Goal: Transaction & Acquisition: Purchase product/service

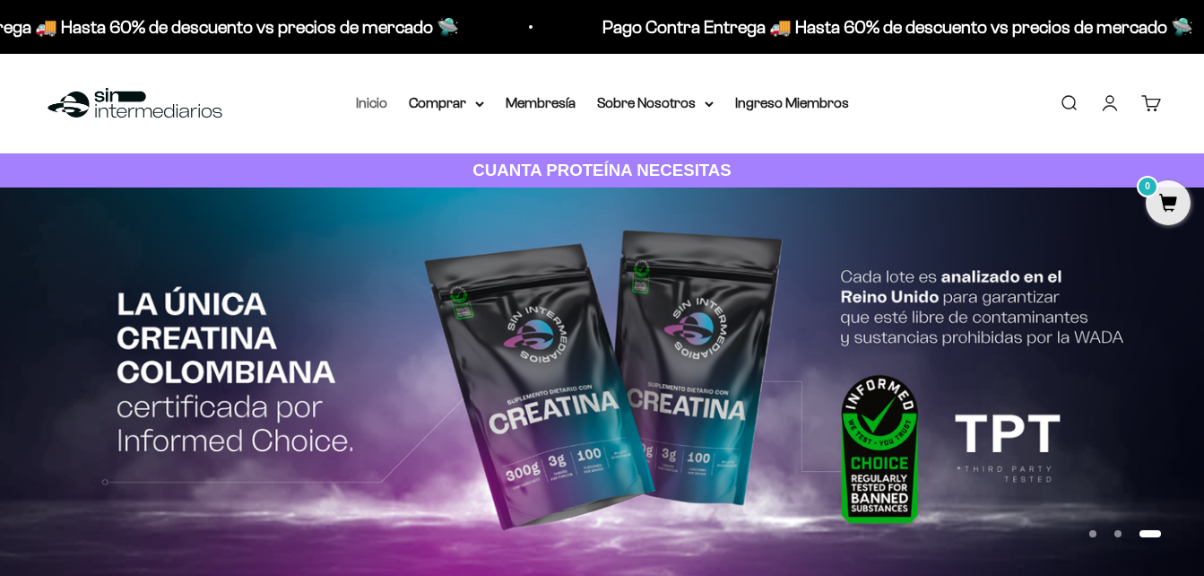
click at [377, 100] on link "Inicio" at bounding box center [371, 102] width 31 height 15
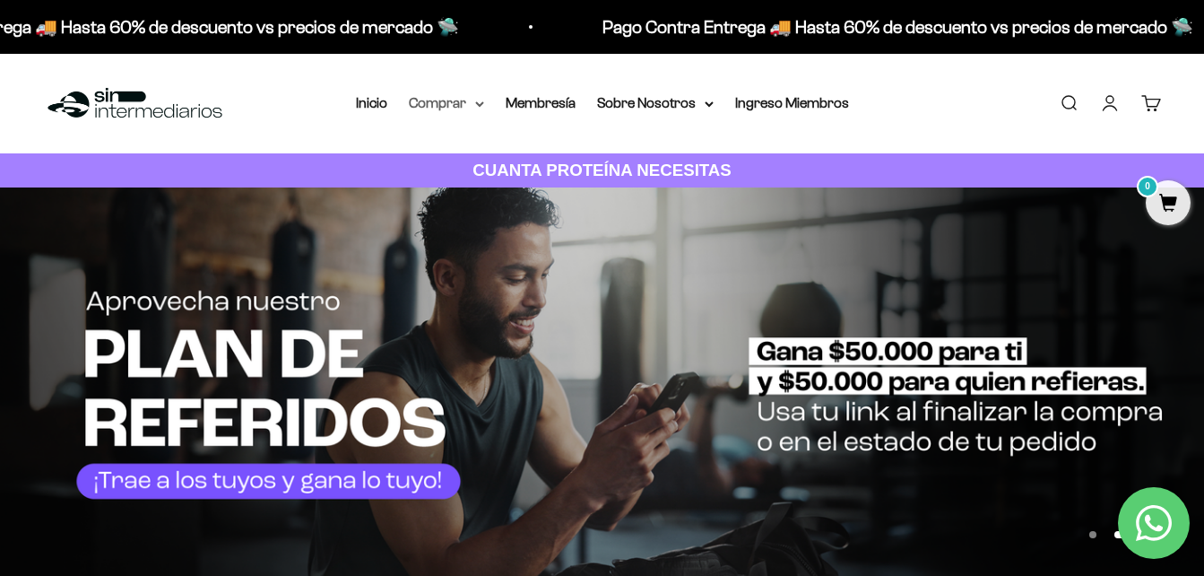
click at [446, 103] on summary "Comprar" at bounding box center [446, 102] width 75 height 23
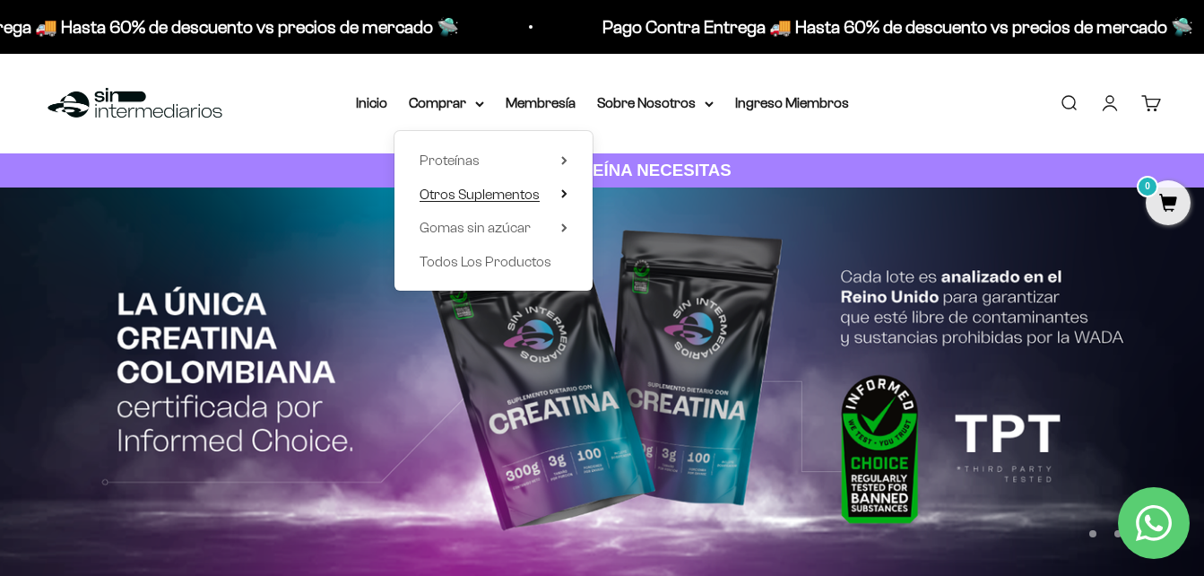
drag, startPoint x: 520, startPoint y: 190, endPoint x: 542, endPoint y: 190, distance: 21.5
click at [521, 190] on span "Otros Suplementos" at bounding box center [480, 193] width 120 height 15
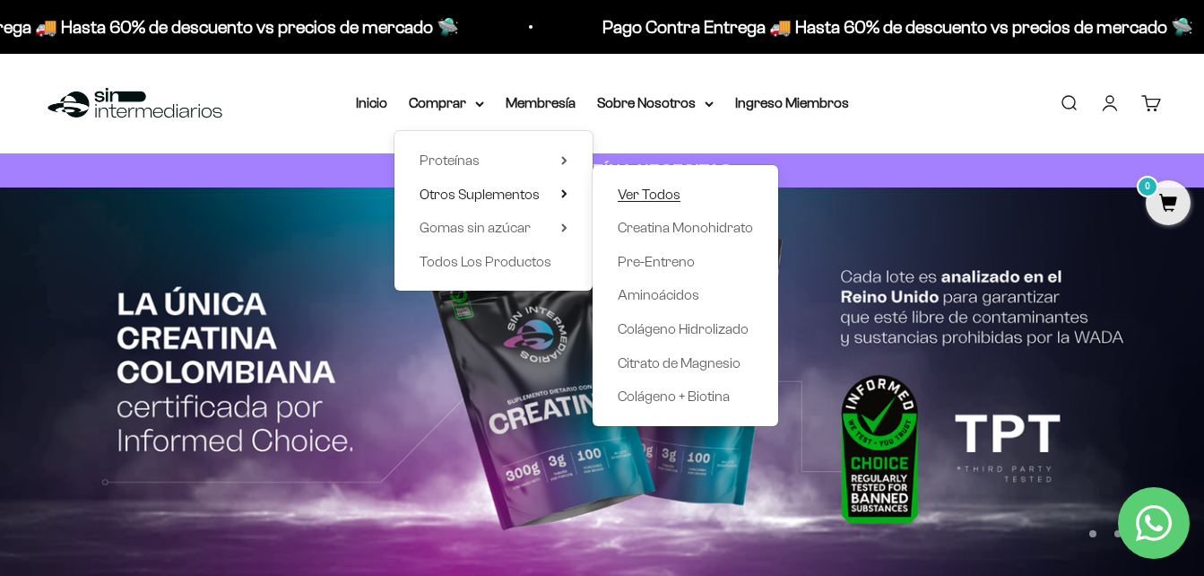
click at [660, 188] on span "Ver Todos" at bounding box center [649, 193] width 63 height 15
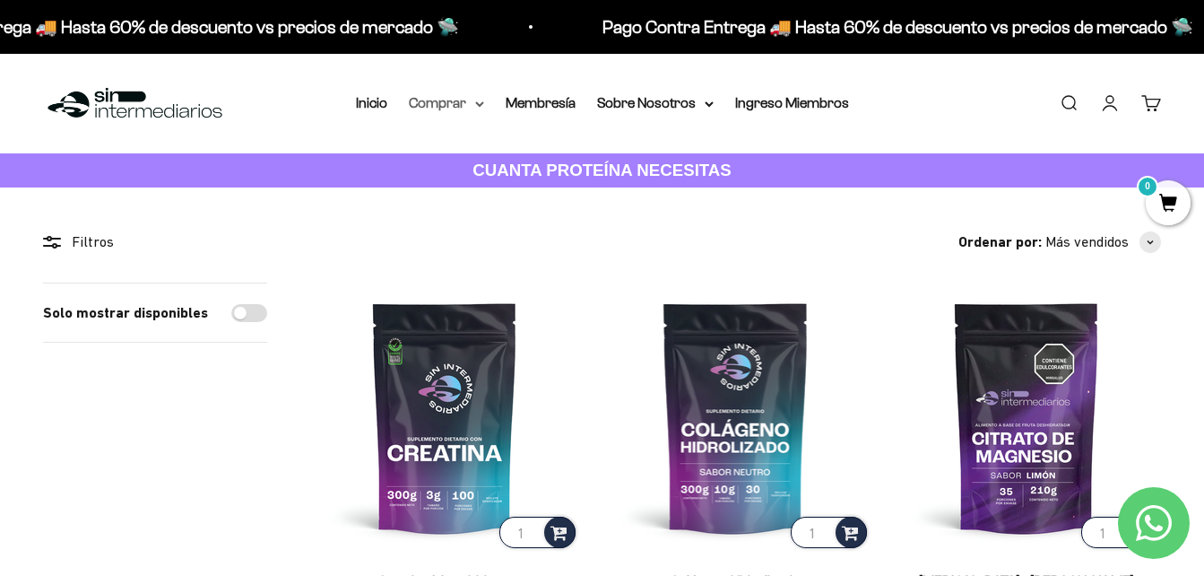
click at [443, 104] on summary "Comprar" at bounding box center [446, 102] width 75 height 23
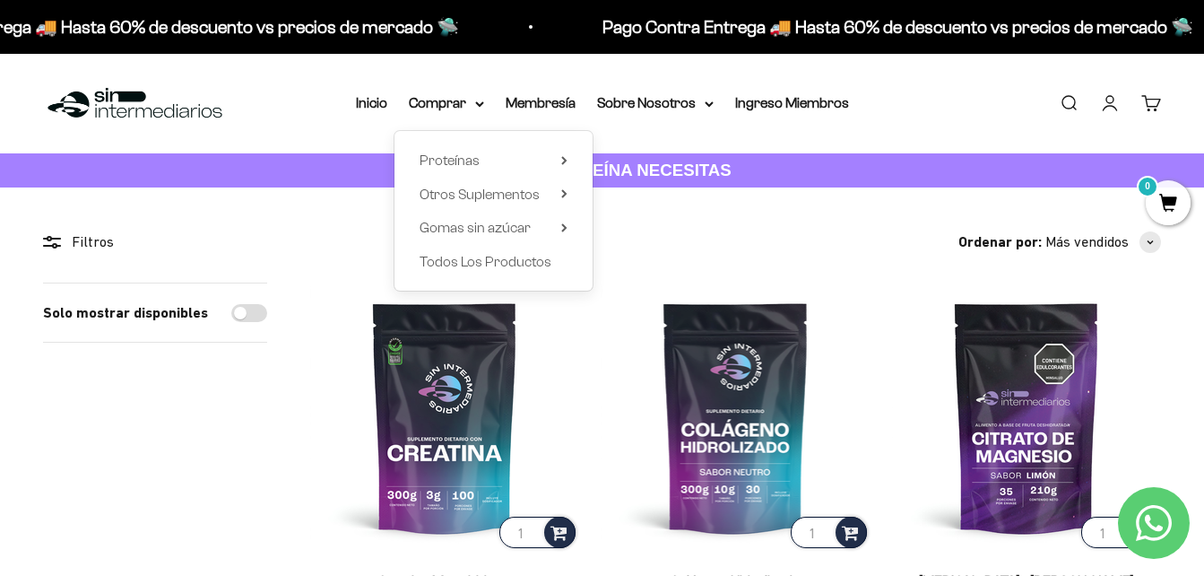
click at [569, 227] on div "Proteínas Ver Todos Whey Iso Vegan Shaker" at bounding box center [494, 211] width 198 height 160
click at [554, 227] on summary "Gomas sin azúcar" at bounding box center [494, 227] width 148 height 23
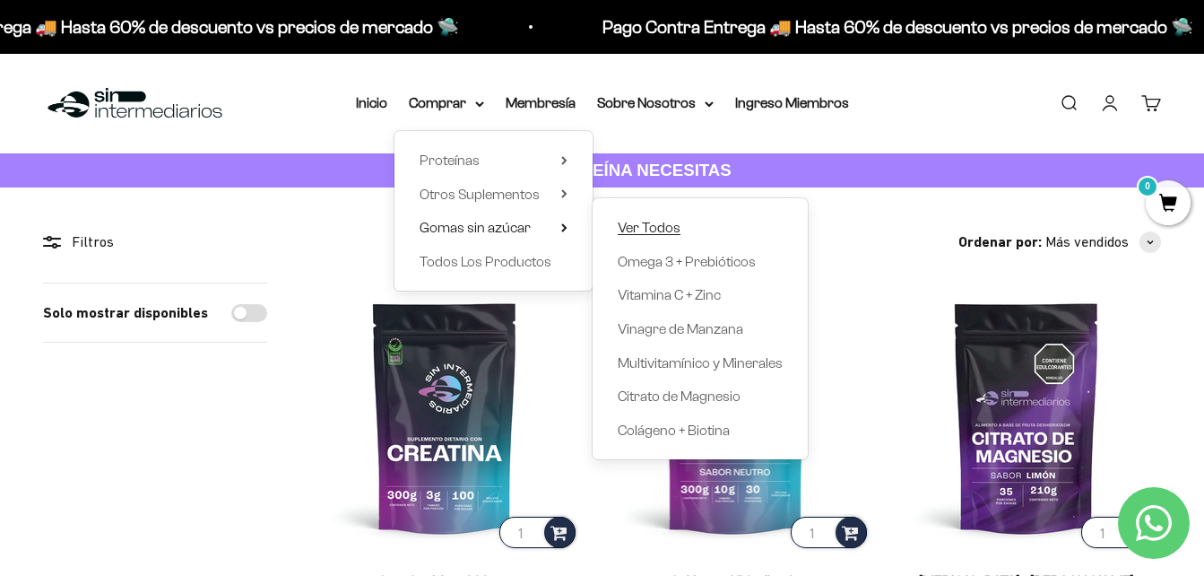
click at [656, 230] on span "Ver Todos" at bounding box center [649, 227] width 63 height 15
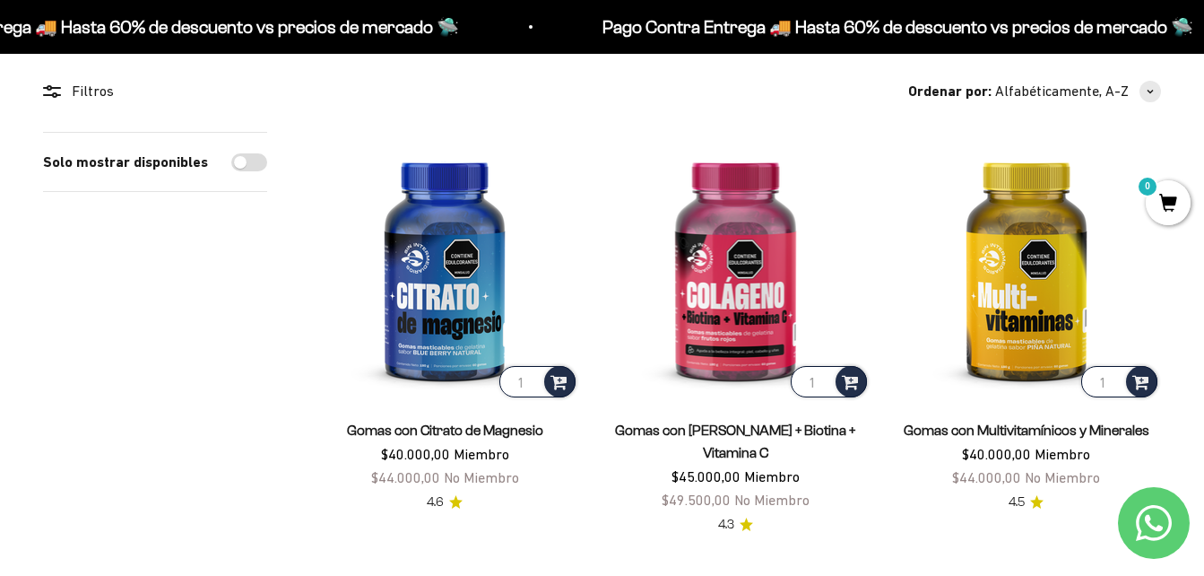
scroll to position [179, 0]
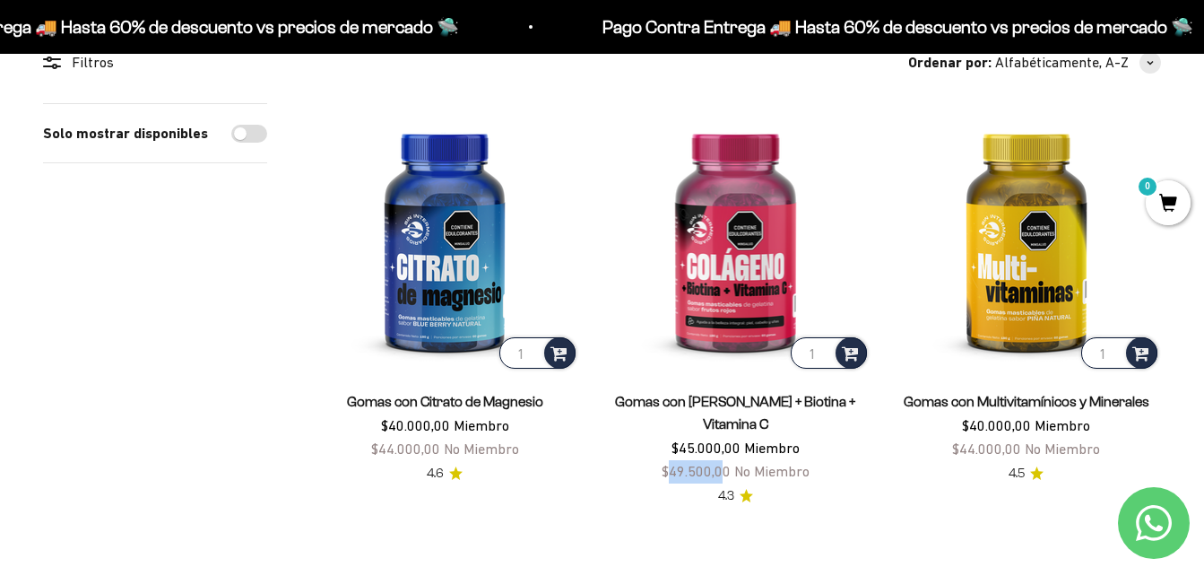
drag, startPoint x: 671, startPoint y: 447, endPoint x: 722, endPoint y: 447, distance: 51.1
click at [722, 463] on span "$49.500,00" at bounding box center [696, 471] width 69 height 16
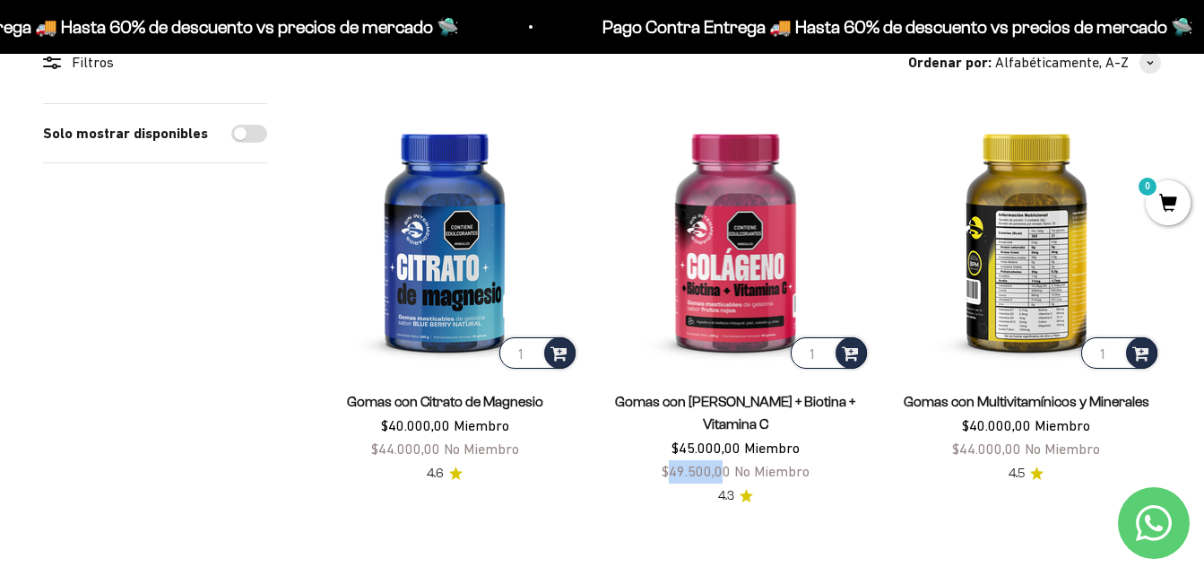
drag, startPoint x: 722, startPoint y: 447, endPoint x: 901, endPoint y: 234, distance: 278.7
click at [901, 234] on img at bounding box center [1026, 237] width 269 height 269
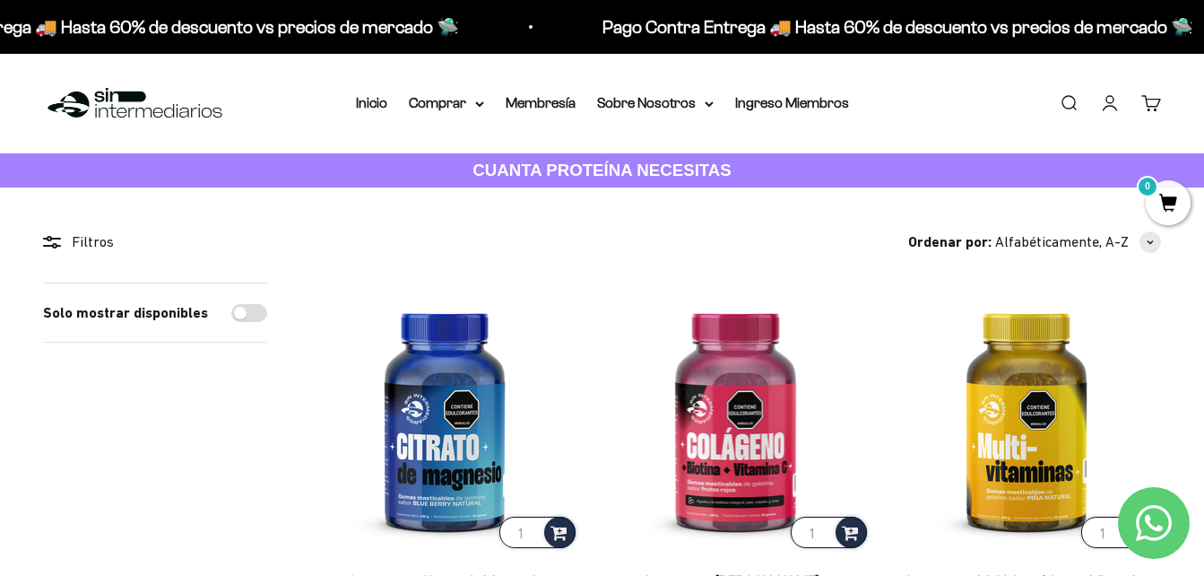
click at [1147, 107] on link "Carrito 0" at bounding box center [1151, 103] width 20 height 20
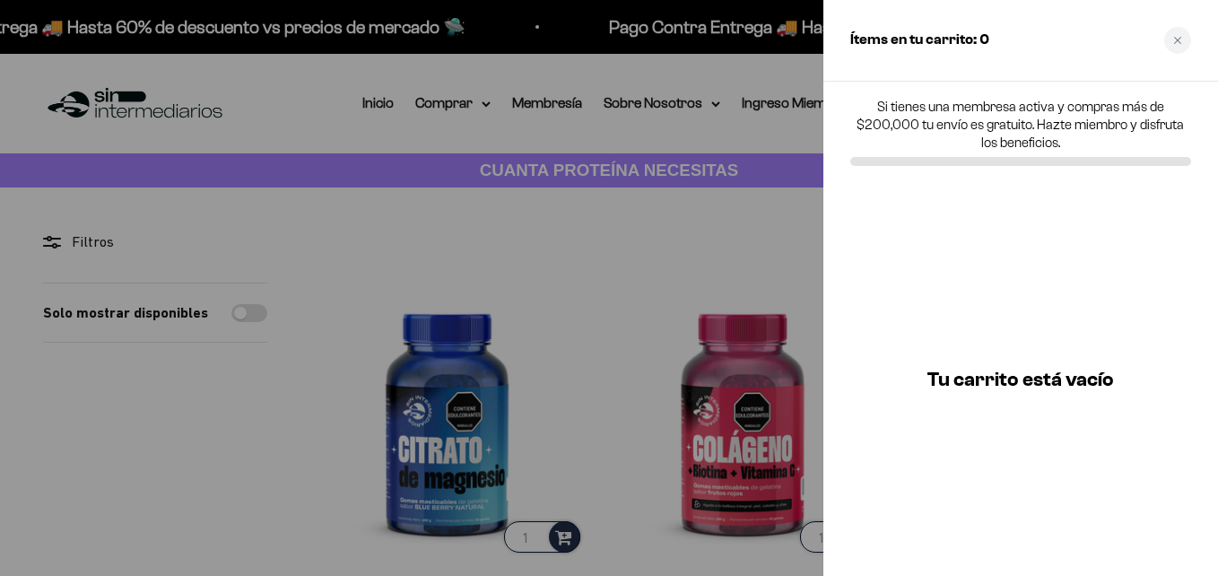
click at [757, 259] on div at bounding box center [609, 288] width 1218 height 576
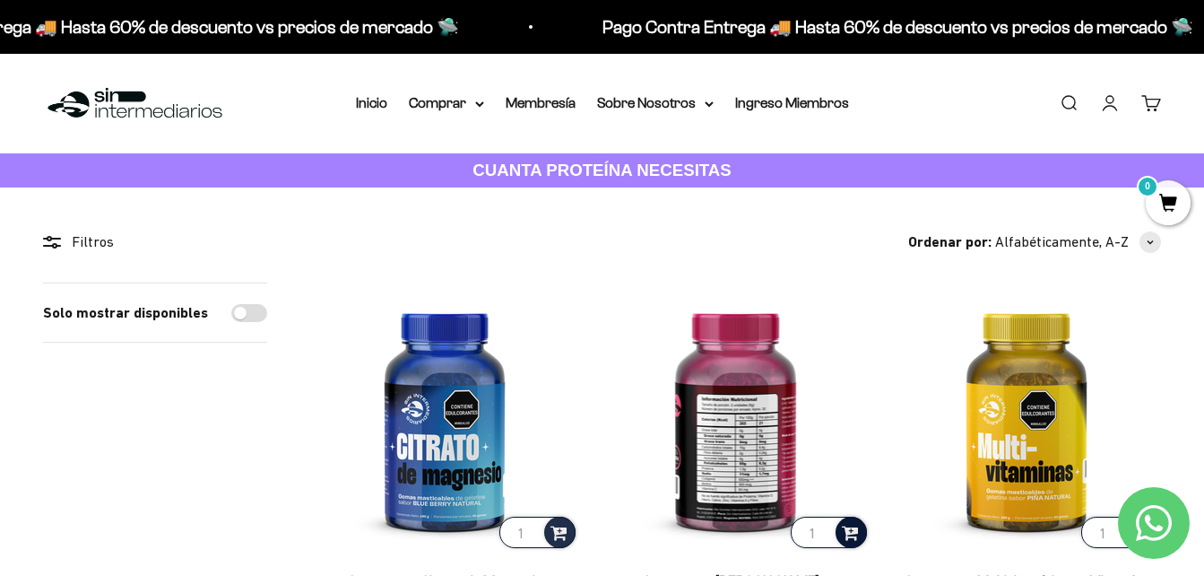
click at [855, 527] on span at bounding box center [850, 531] width 17 height 21
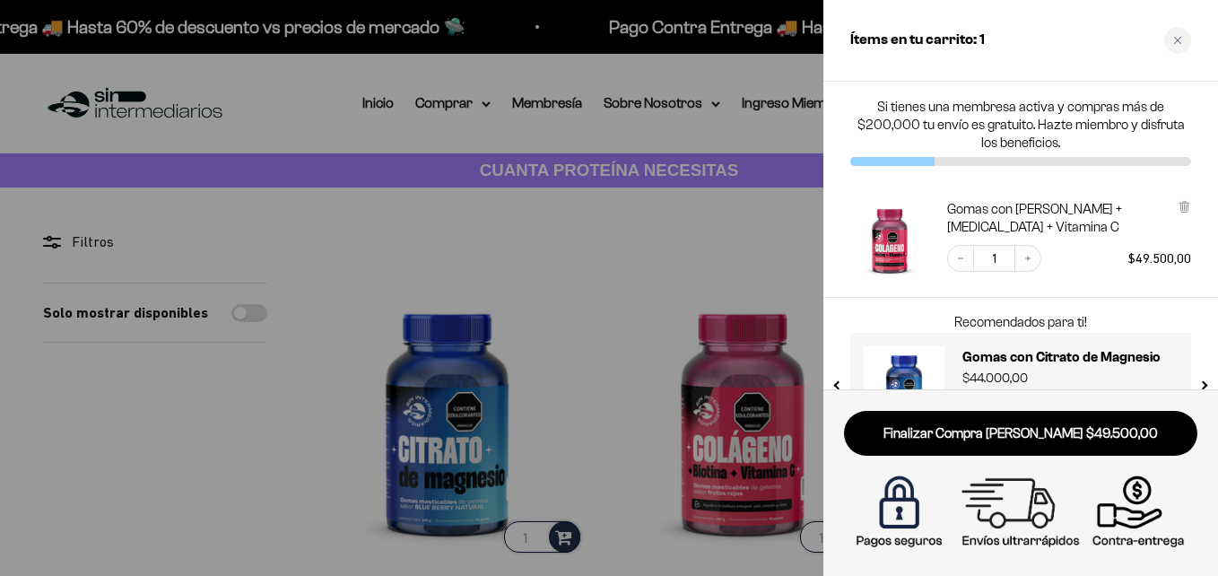
click at [1203, 379] on button "next slide / item" at bounding box center [1202, 381] width 15 height 108
click at [1203, 382] on button "next slide / item" at bounding box center [1202, 381] width 15 height 108
click at [1203, 384] on button "next slide / item" at bounding box center [1202, 381] width 15 height 108
click at [1088, 371] on link "Gomas con Vinagre de Manzana" at bounding box center [1069, 359] width 215 height 26
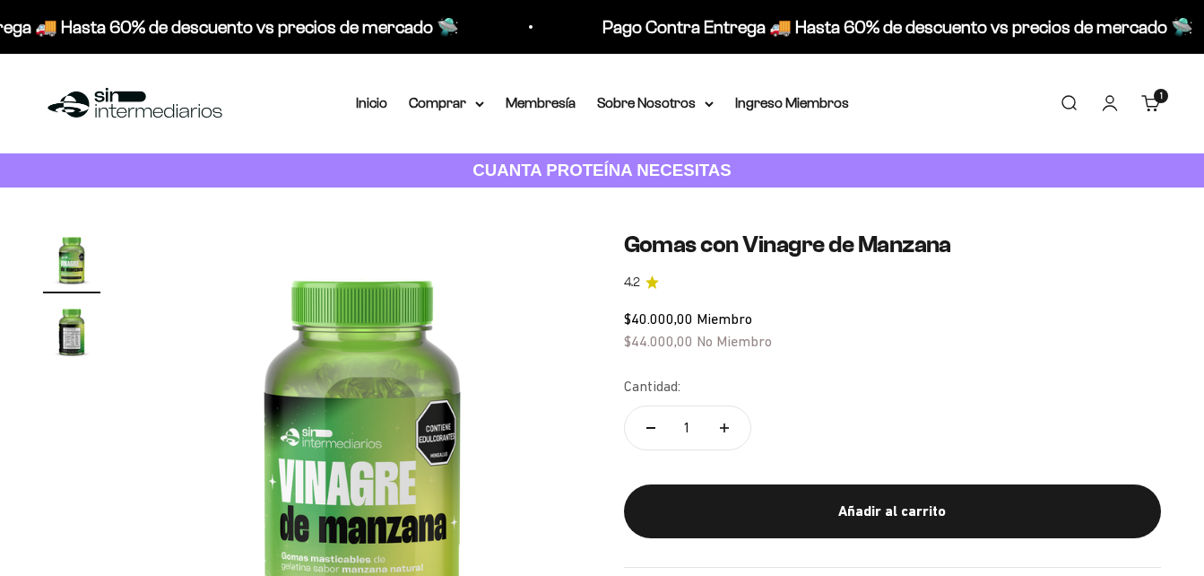
click at [724, 425] on icon "Aumentar cantidad" at bounding box center [724, 427] width 9 height 9
click at [646, 431] on button "Reducir cantidad" at bounding box center [651, 427] width 52 height 43
type input "1"
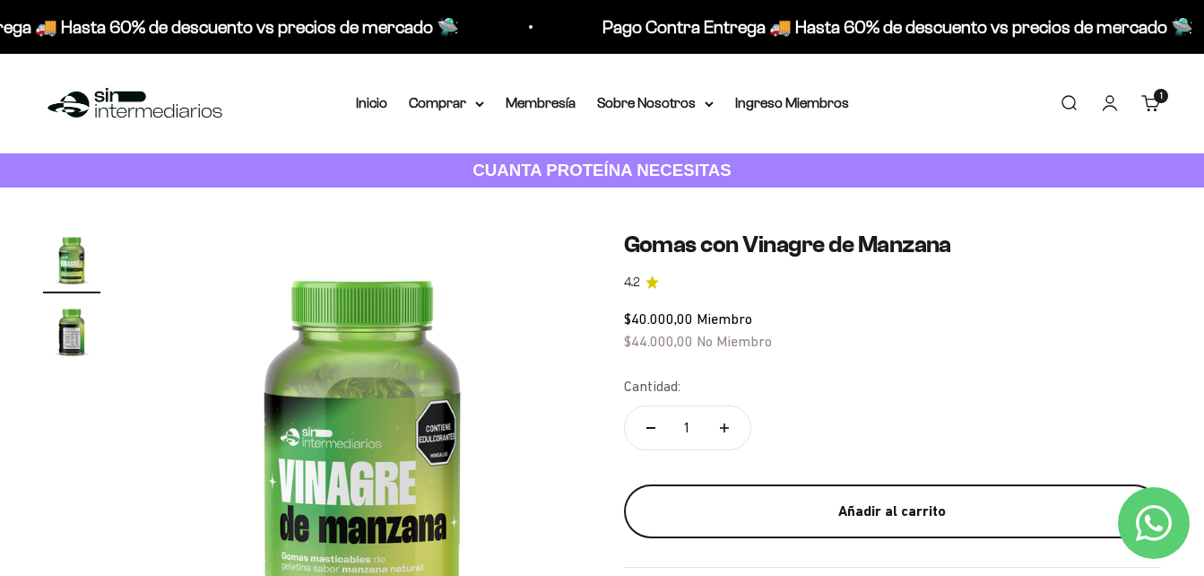
click at [830, 506] on div "Añadir al carrito" at bounding box center [893, 510] width 466 height 23
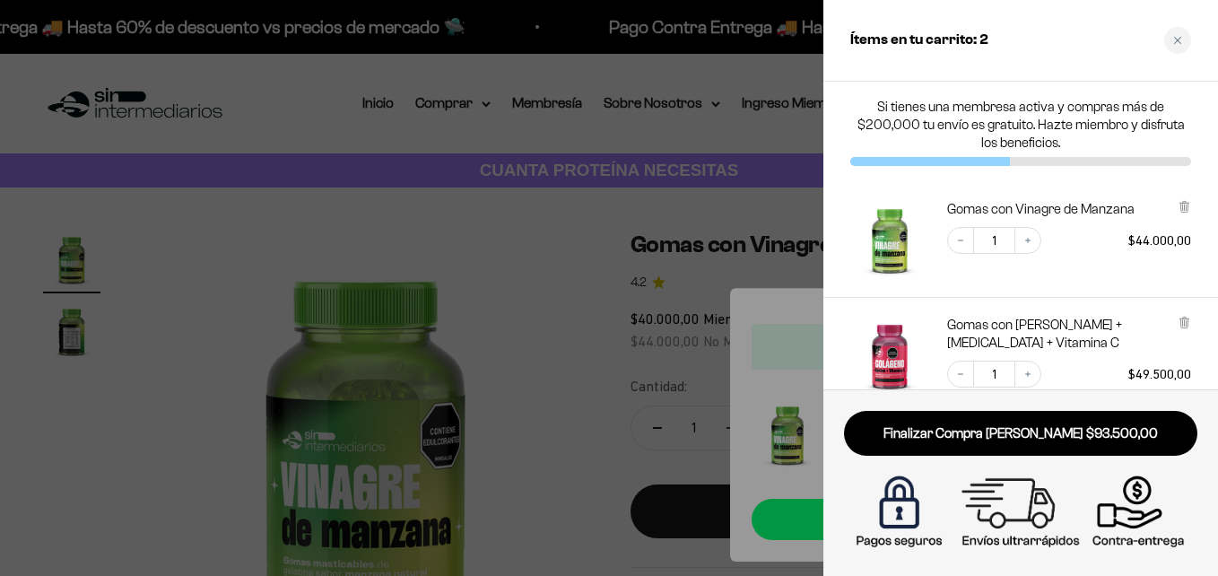
click at [659, 251] on div at bounding box center [609, 288] width 1218 height 576
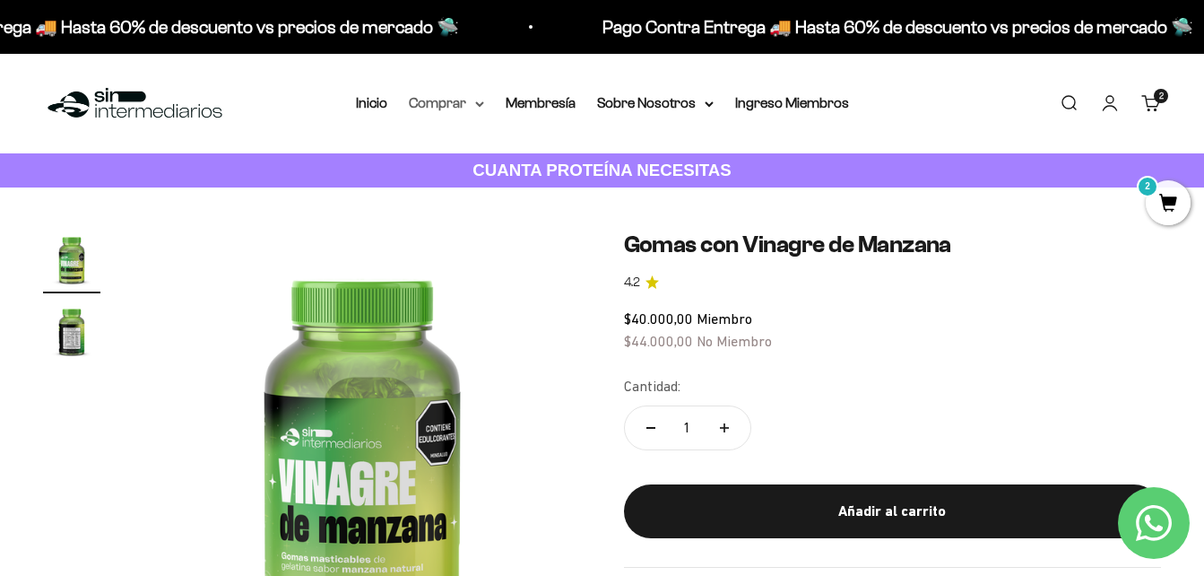
click at [442, 101] on summary "Comprar" at bounding box center [446, 102] width 75 height 23
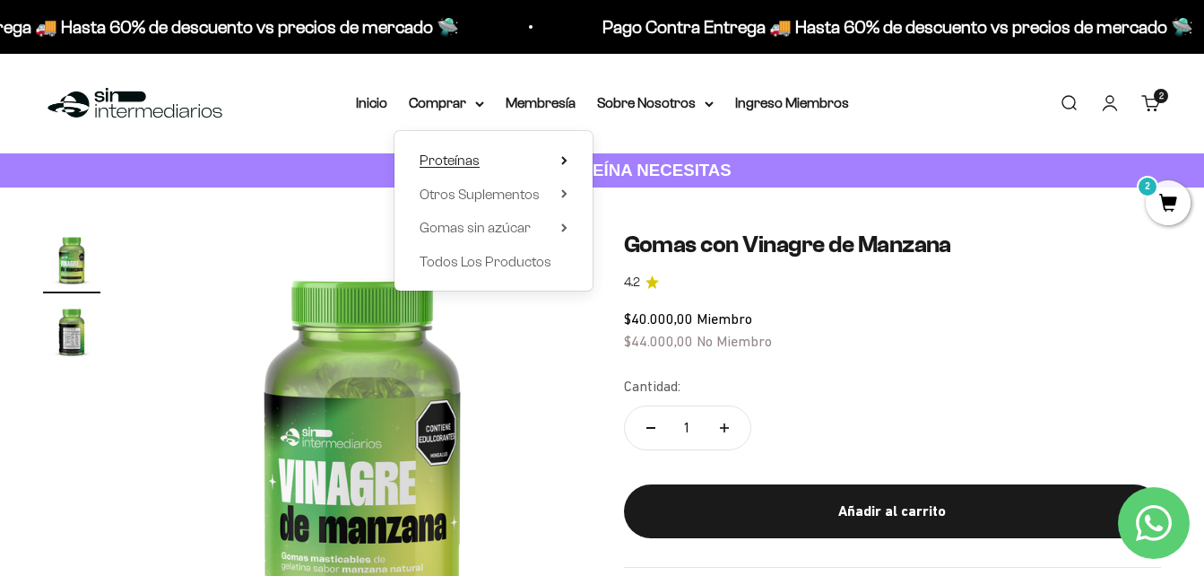
click at [561, 160] on icon at bounding box center [564, 160] width 6 height 9
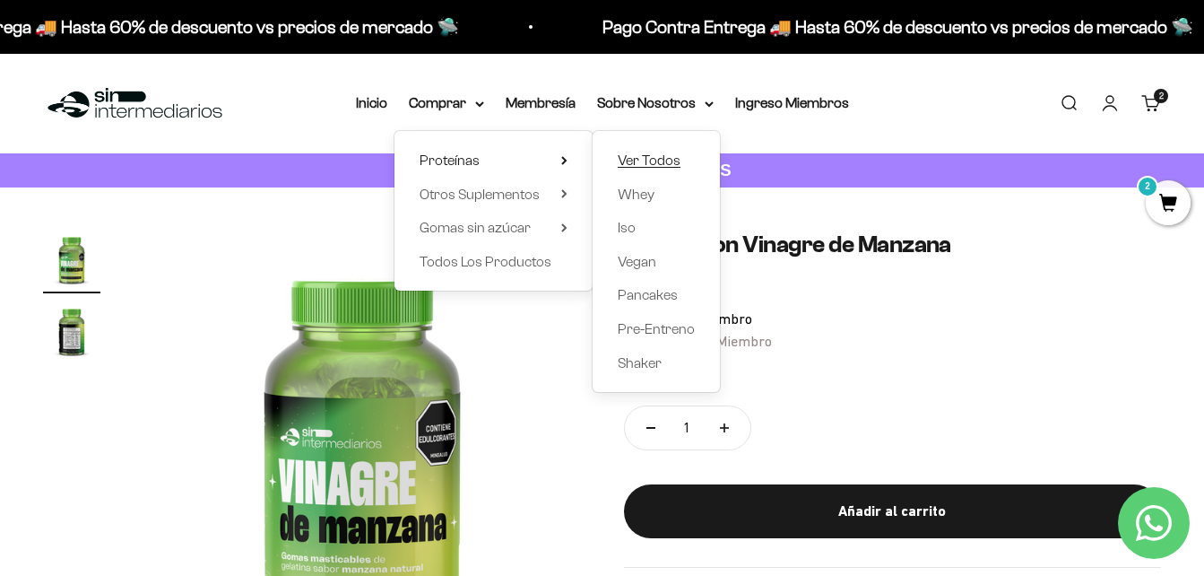
click at [655, 159] on span "Ver Todos" at bounding box center [649, 159] width 63 height 15
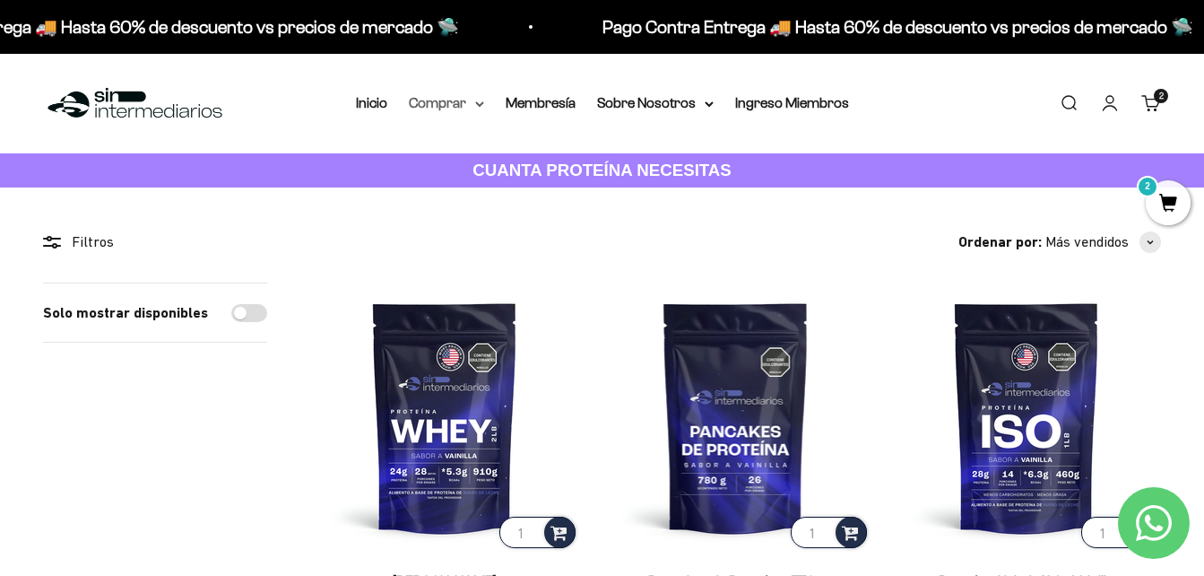
click at [462, 110] on summary "Comprar" at bounding box center [446, 102] width 75 height 23
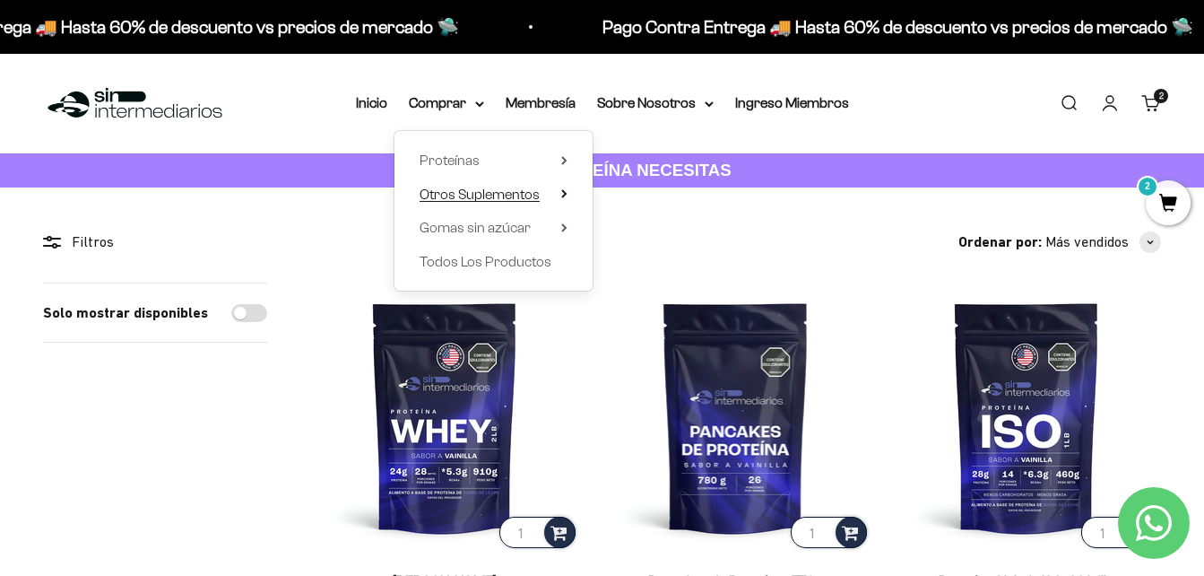
click at [544, 196] on summary "Otros Suplementos" at bounding box center [494, 194] width 148 height 23
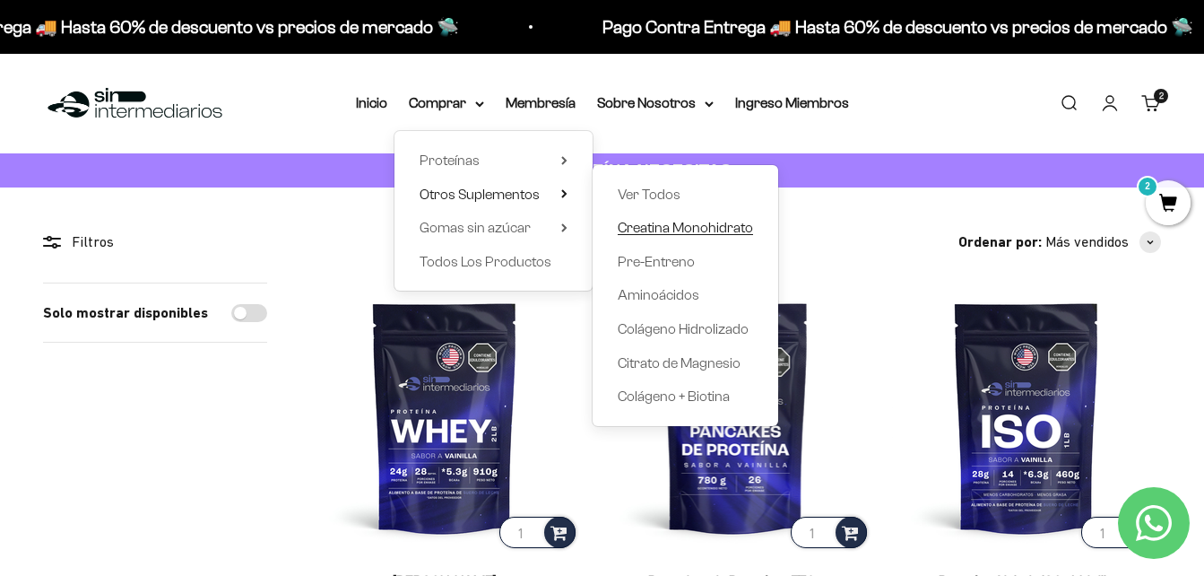
click at [667, 230] on span "Creatina Monohidrato" at bounding box center [685, 227] width 135 height 15
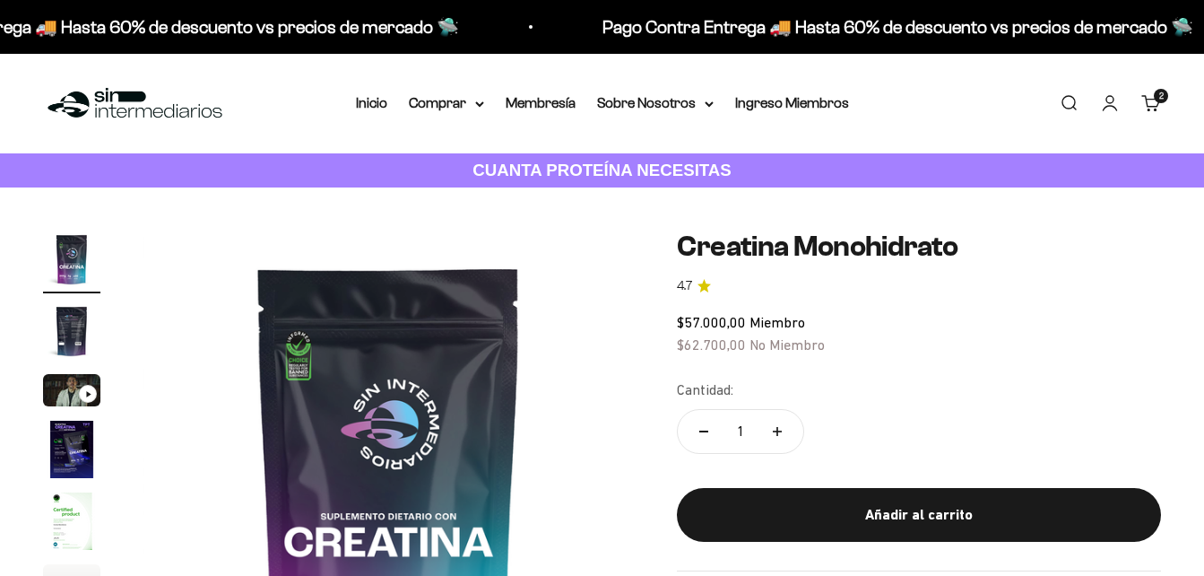
click at [777, 424] on button "Aumentar cantidad" at bounding box center [777, 431] width 52 height 43
type input "2"
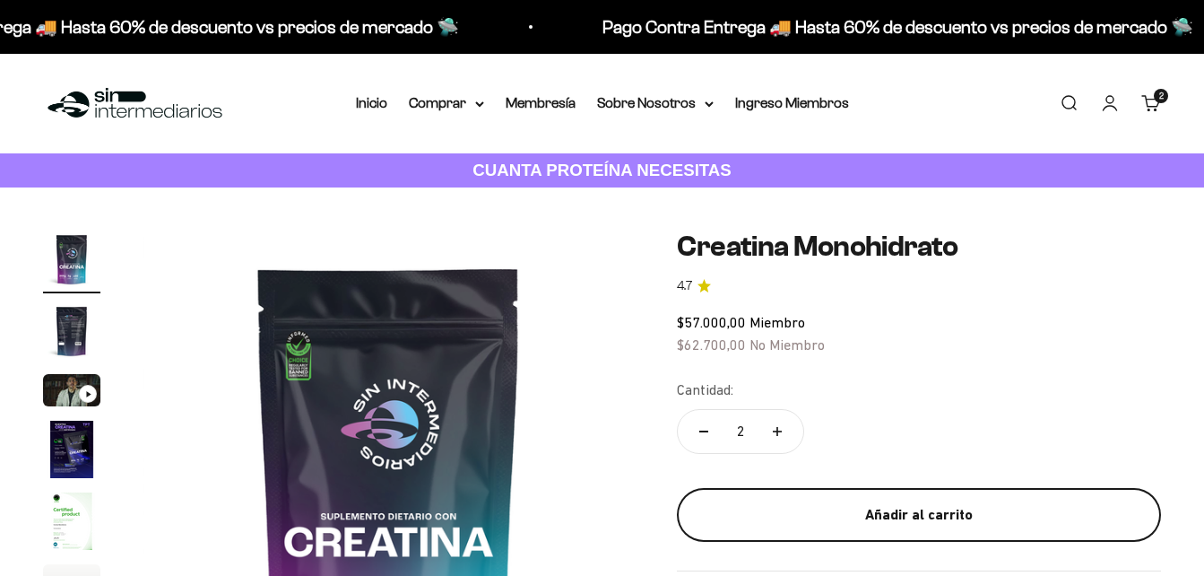
click at [915, 505] on div "Añadir al carrito" at bounding box center [919, 514] width 412 height 23
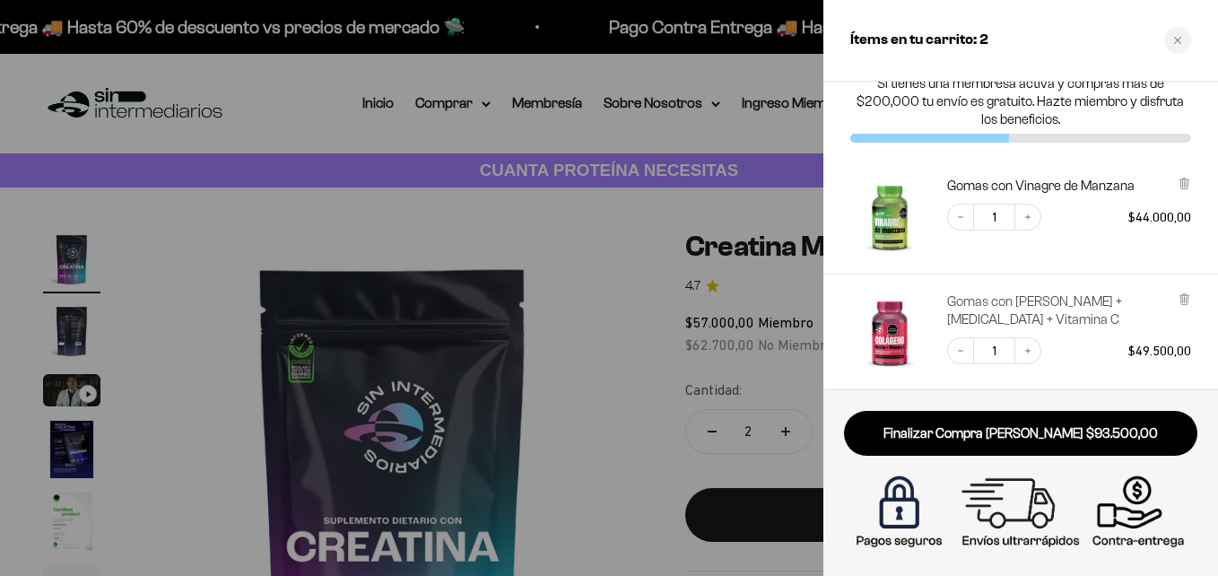
scroll to position [24, 0]
click at [1028, 349] on icon "Increase quantity" at bounding box center [1027, 349] width 11 height 11
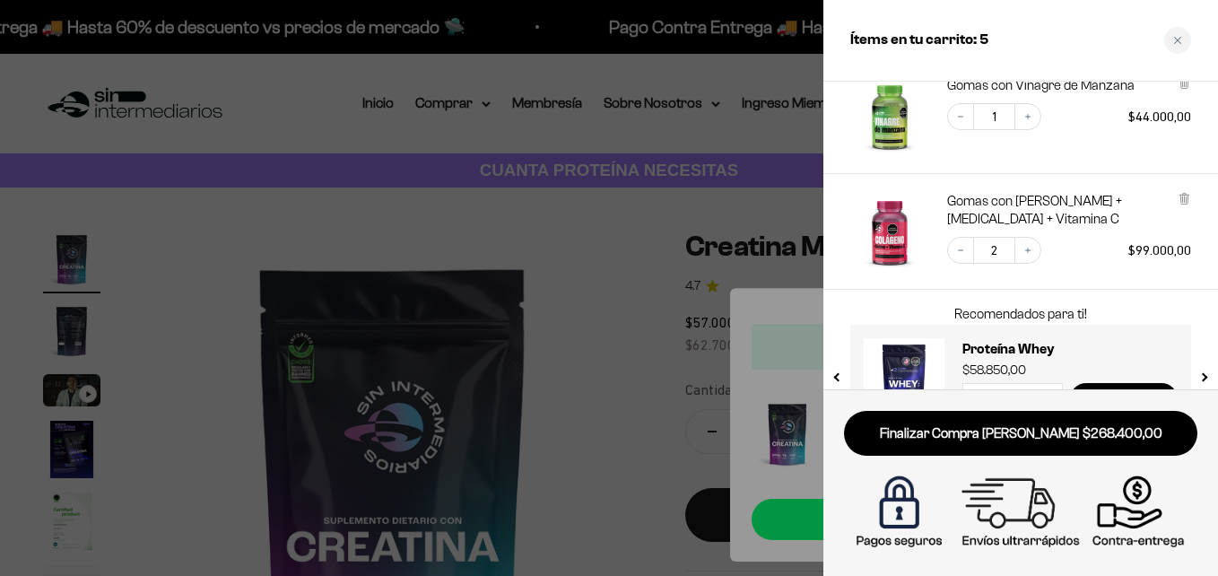
scroll to position [260, 0]
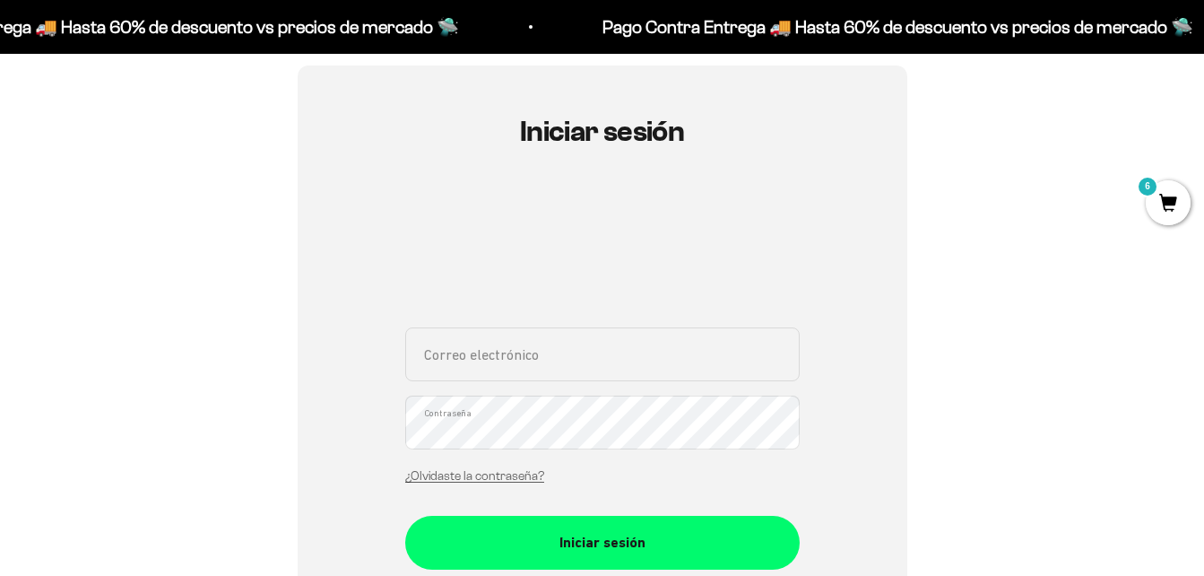
scroll to position [359, 0]
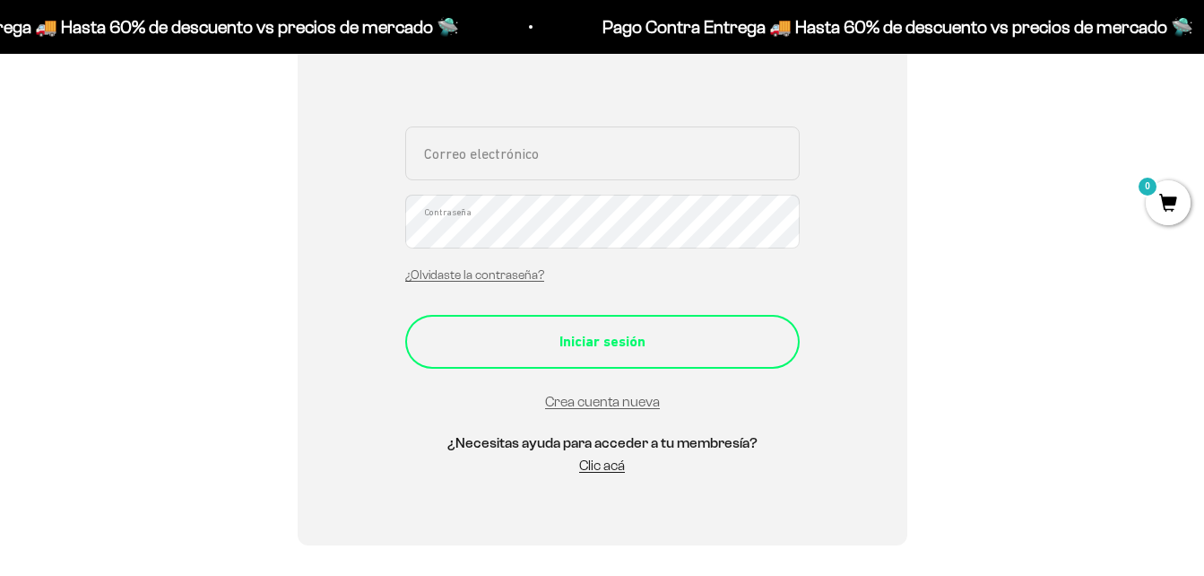
type input "[EMAIL_ADDRESS][DOMAIN_NAME]"
click at [583, 336] on div "Iniciar sesión" at bounding box center [602, 341] width 323 height 23
